Goal: Consume media (video, audio): Consume media (video, audio)

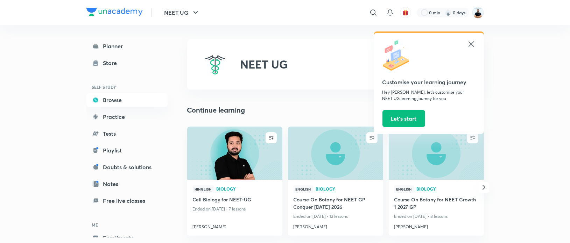
click at [470, 46] on icon at bounding box center [471, 43] width 5 height 5
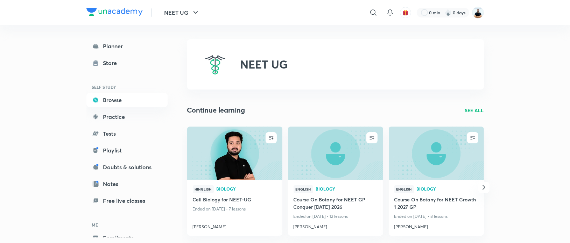
click at [476, 14] on img at bounding box center [478, 13] width 12 height 12
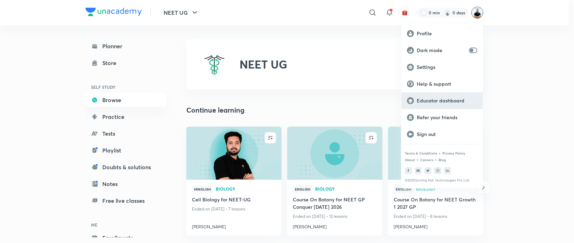
click at [449, 102] on p "Educator dashboard" at bounding box center [447, 101] width 61 height 6
